Goal: Task Accomplishment & Management: Use online tool/utility

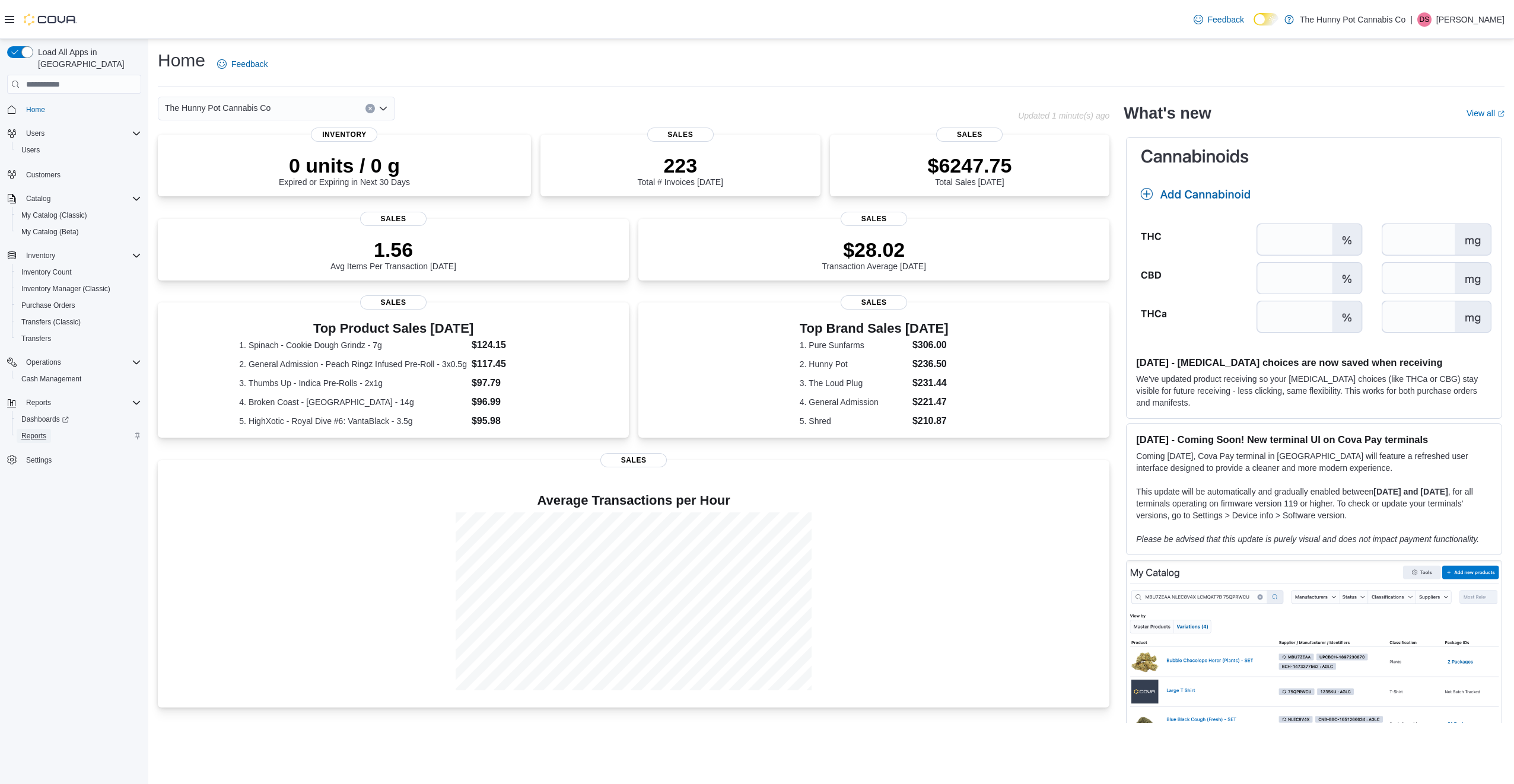
click at [31, 432] on span "Reports" at bounding box center [34, 436] width 25 height 9
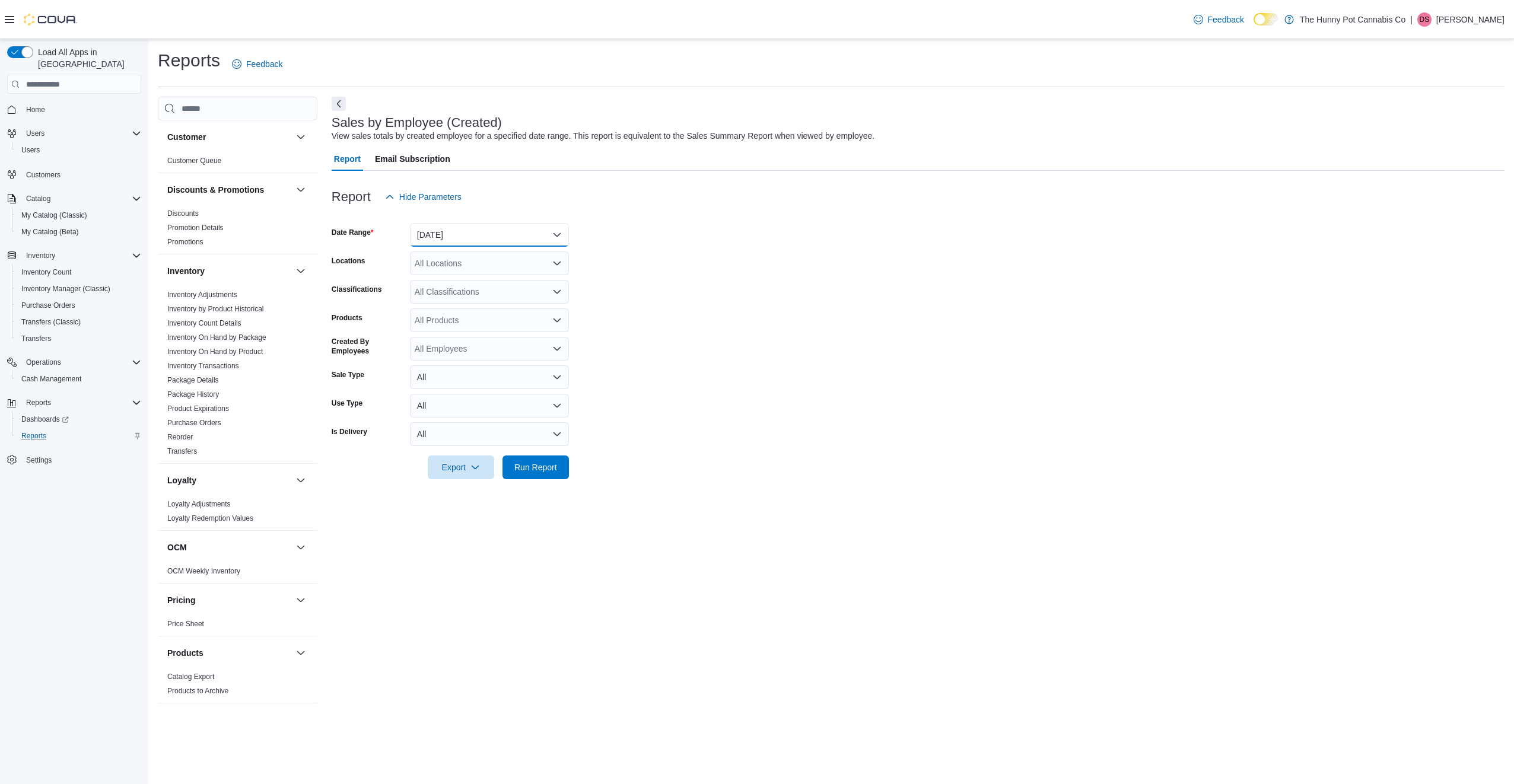
click at [488, 244] on button "[DATE]" at bounding box center [489, 234] width 159 height 23
click at [475, 282] on span "[DATE]" at bounding box center [496, 282] width 135 height 14
click at [536, 459] on span "Run Report" at bounding box center [536, 466] width 52 height 23
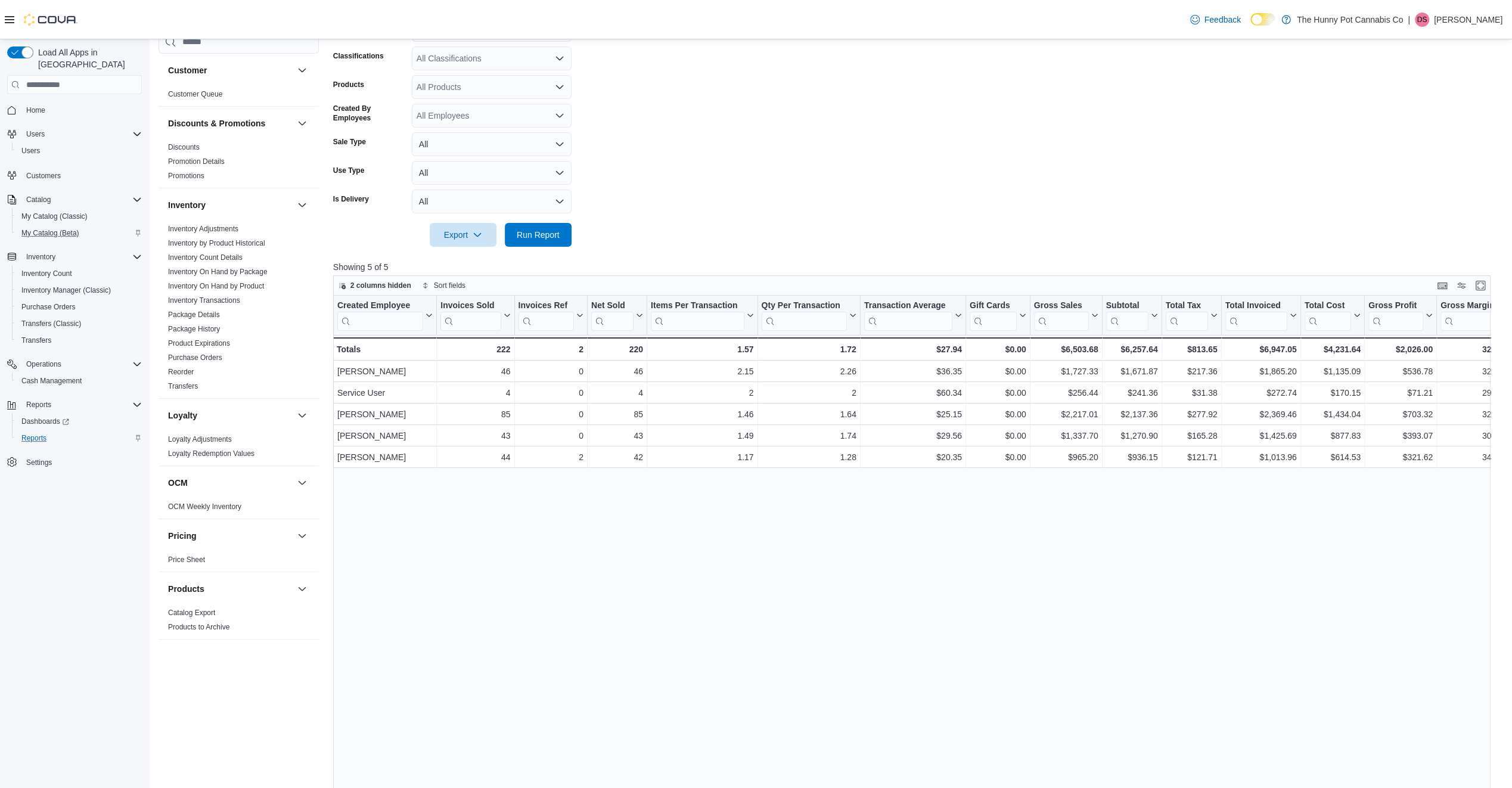
scroll to position [44, 0]
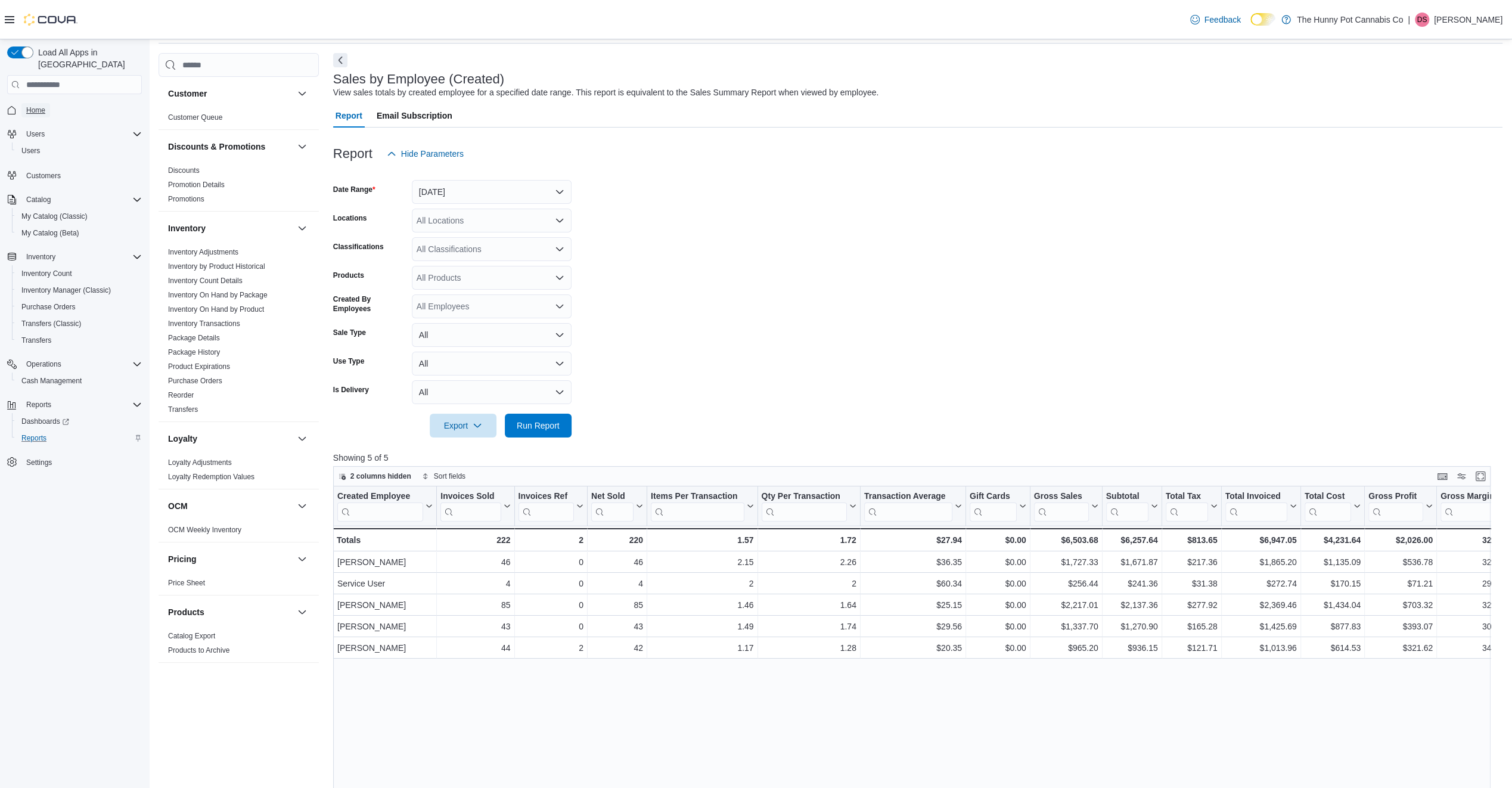
click at [33, 106] on span "Home" at bounding box center [36, 111] width 19 height 9
